Goal: Task Accomplishment & Management: Use online tool/utility

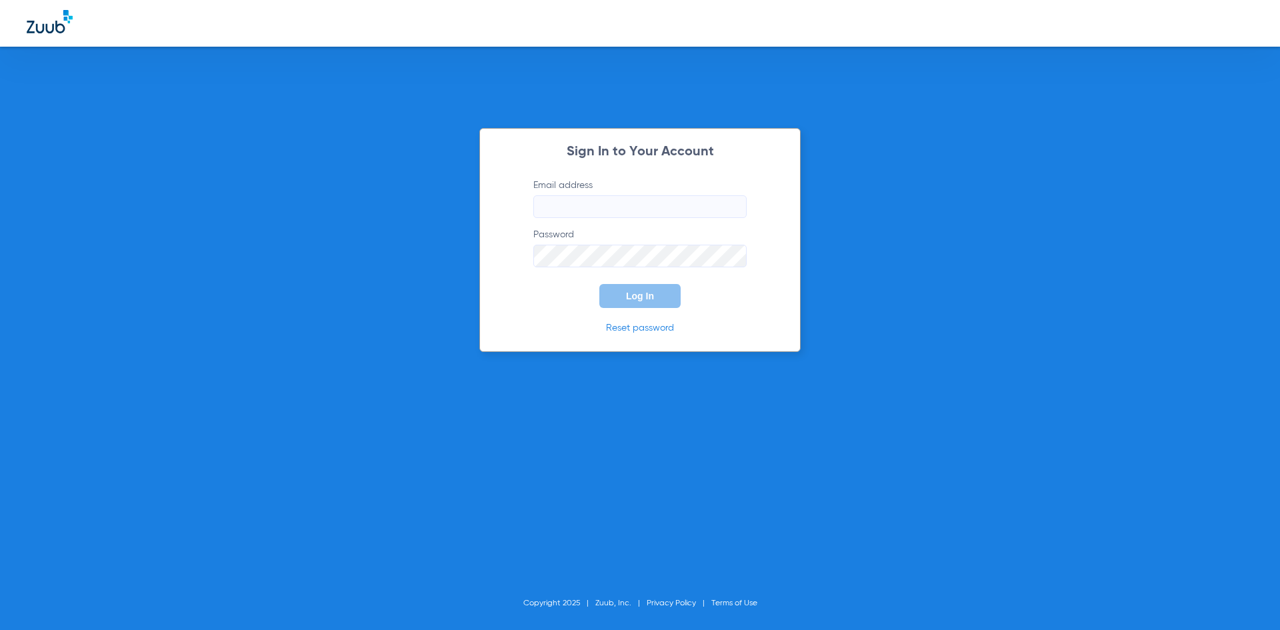
type input "[PERSON_NAME][EMAIL_ADDRESS][DOMAIN_NAME]"
click at [627, 290] on button "Log In" at bounding box center [639, 296] width 81 height 24
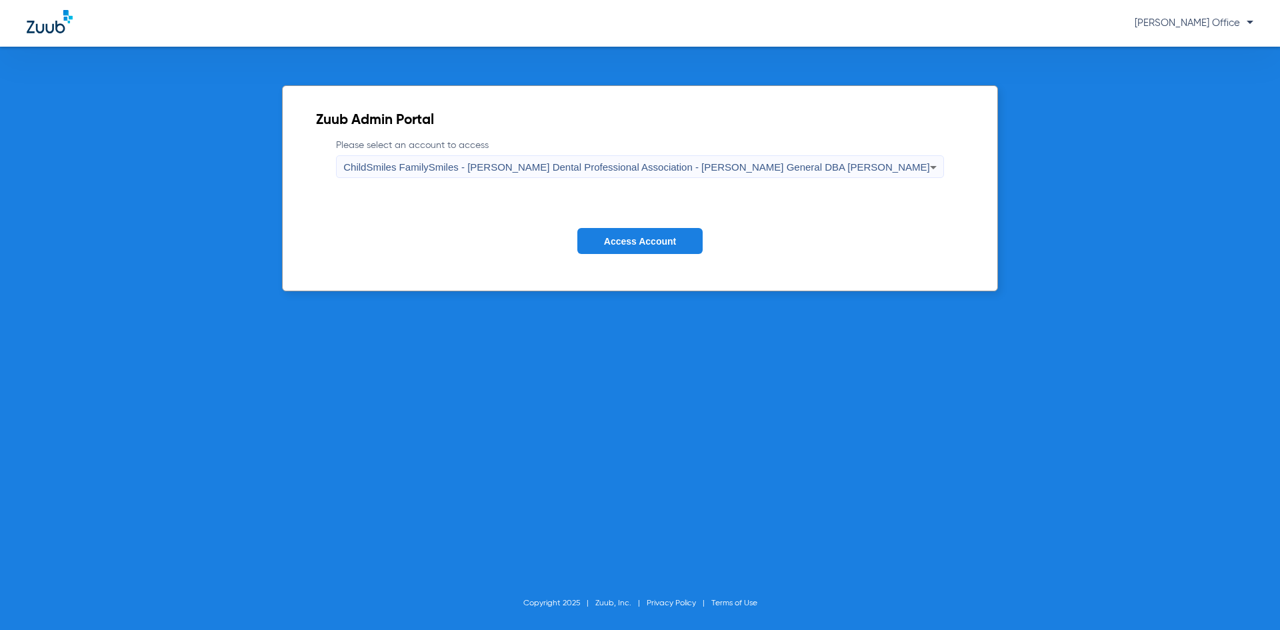
click at [651, 228] on button "Access Account" at bounding box center [639, 241] width 125 height 26
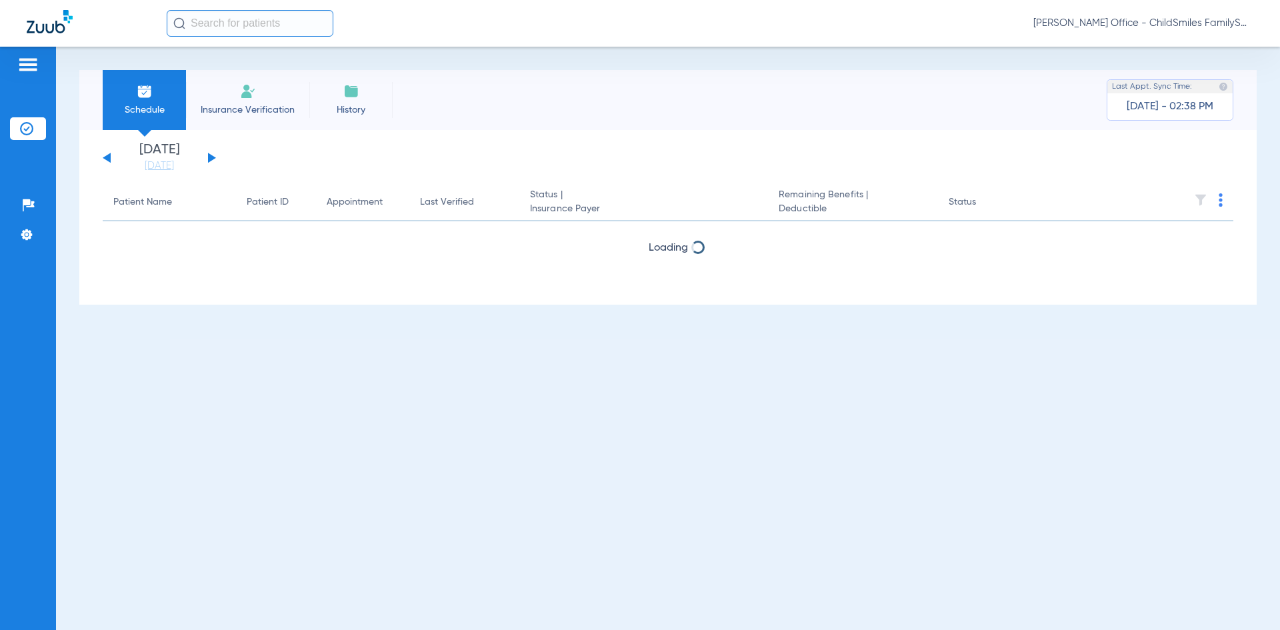
click at [271, 27] on input "text" at bounding box center [250, 23] width 167 height 27
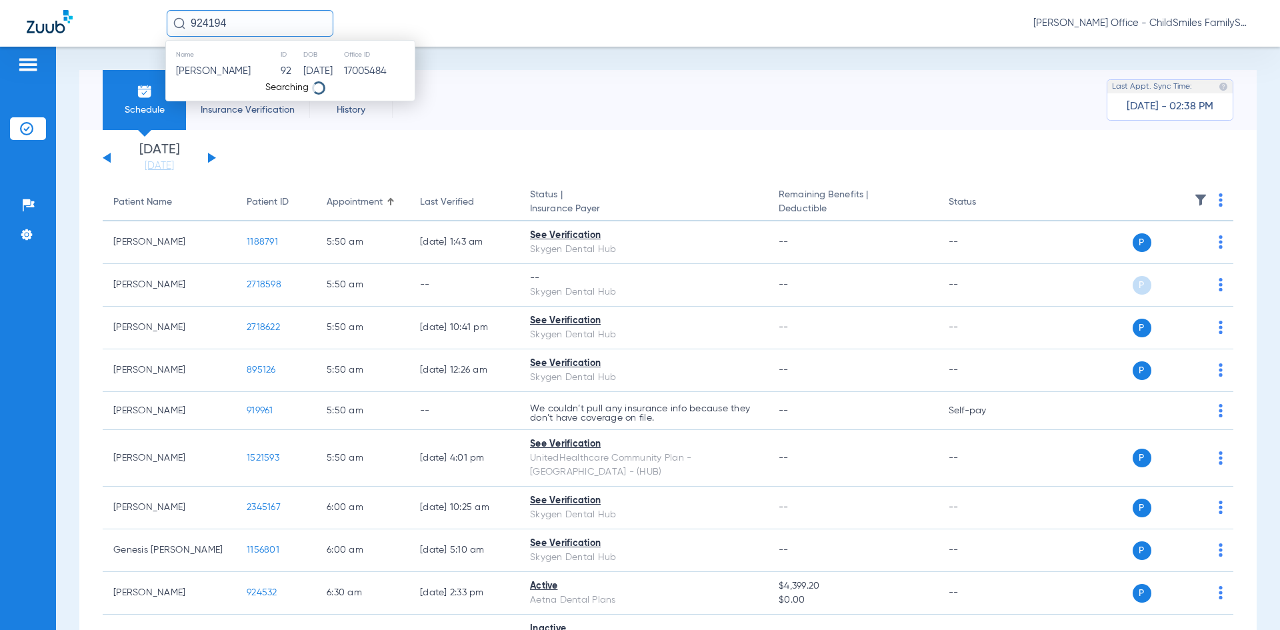
click at [253, 31] on input "924194" at bounding box center [250, 23] width 167 height 27
click at [233, 24] on input "924194" at bounding box center [250, 23] width 167 height 27
type input "924194"
click at [206, 69] on span "[PERSON_NAME]" at bounding box center [213, 71] width 75 height 10
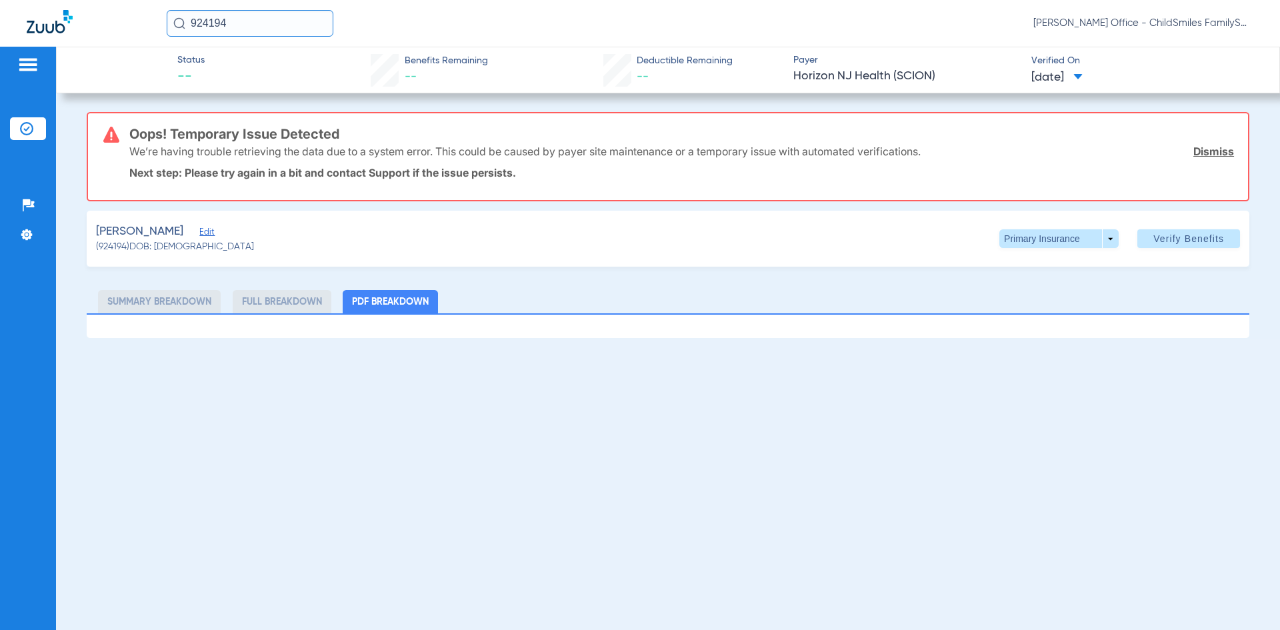
click at [211, 237] on span "Edit" at bounding box center [205, 233] width 12 height 13
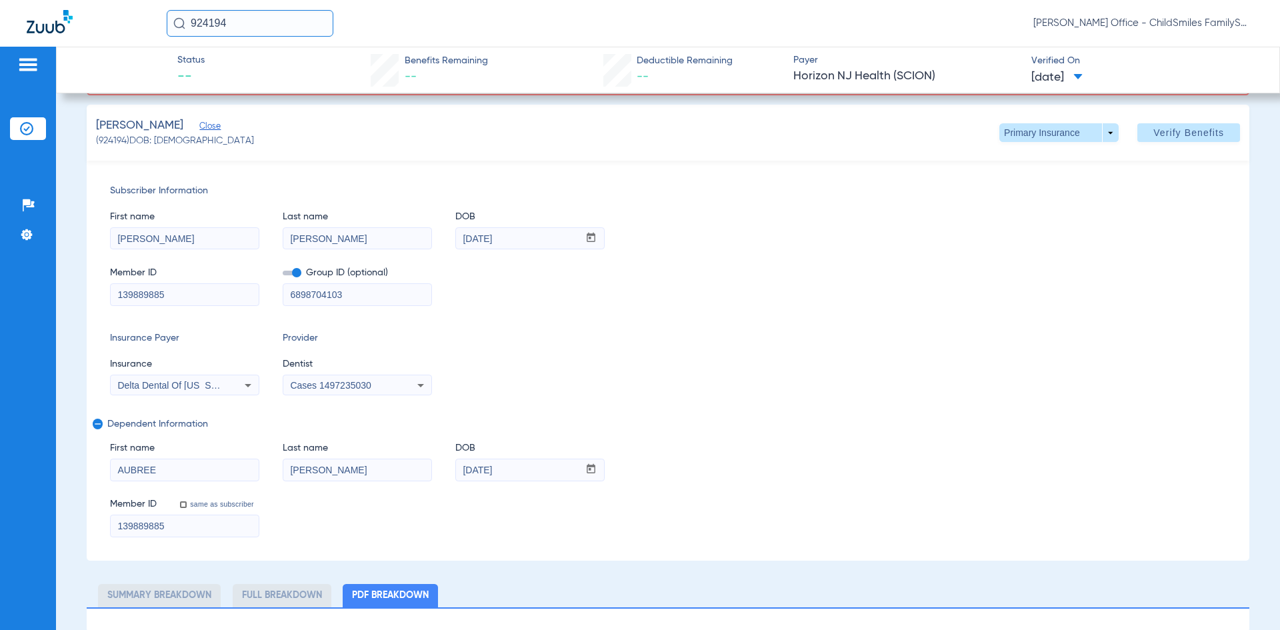
scroll to position [108, 0]
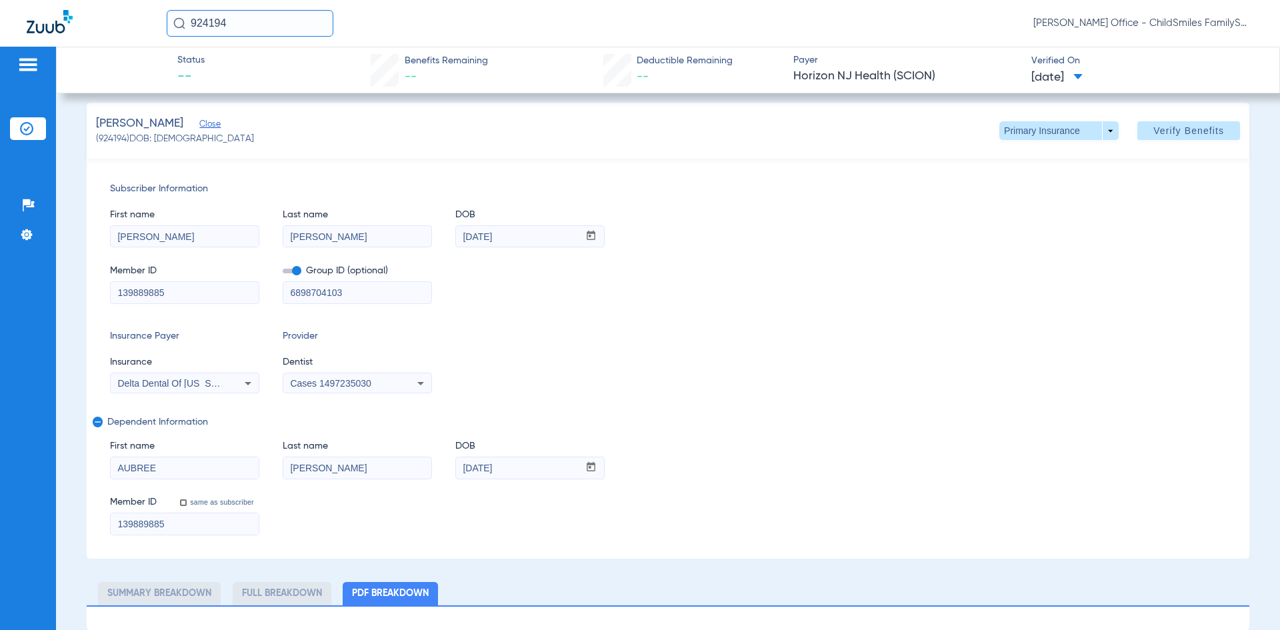
click at [375, 387] on div "Cases 1497235030" at bounding box center [343, 383] width 107 height 9
type input "JAE"
click at [367, 433] on span "[PERSON_NAME] 1760949671" at bounding box center [359, 429] width 130 height 9
click at [1191, 131] on span "Verify Benefits" at bounding box center [1188, 130] width 71 height 11
